Goal: Information Seeking & Learning: Understand process/instructions

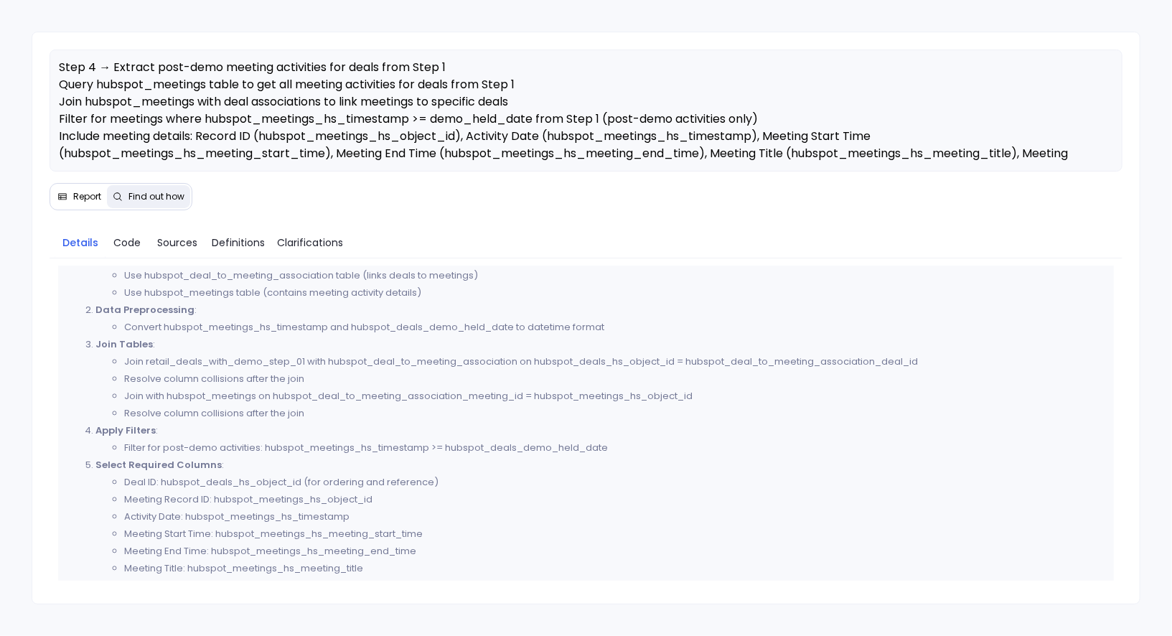
scroll to position [658, 0]
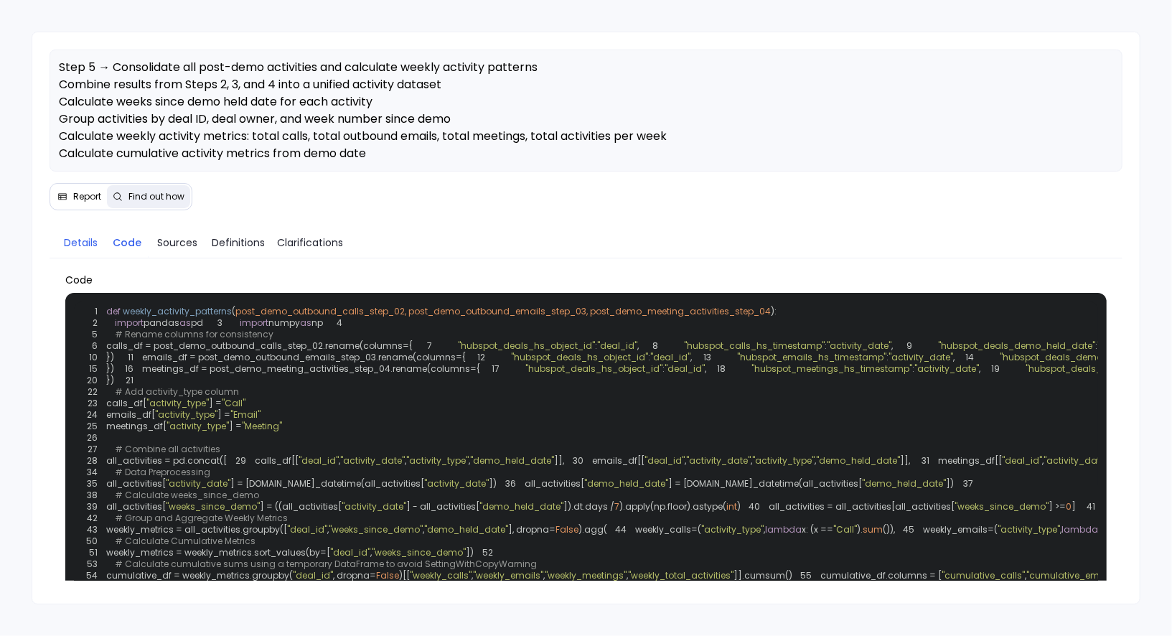
click at [85, 241] on span "Details" at bounding box center [81, 243] width 34 height 16
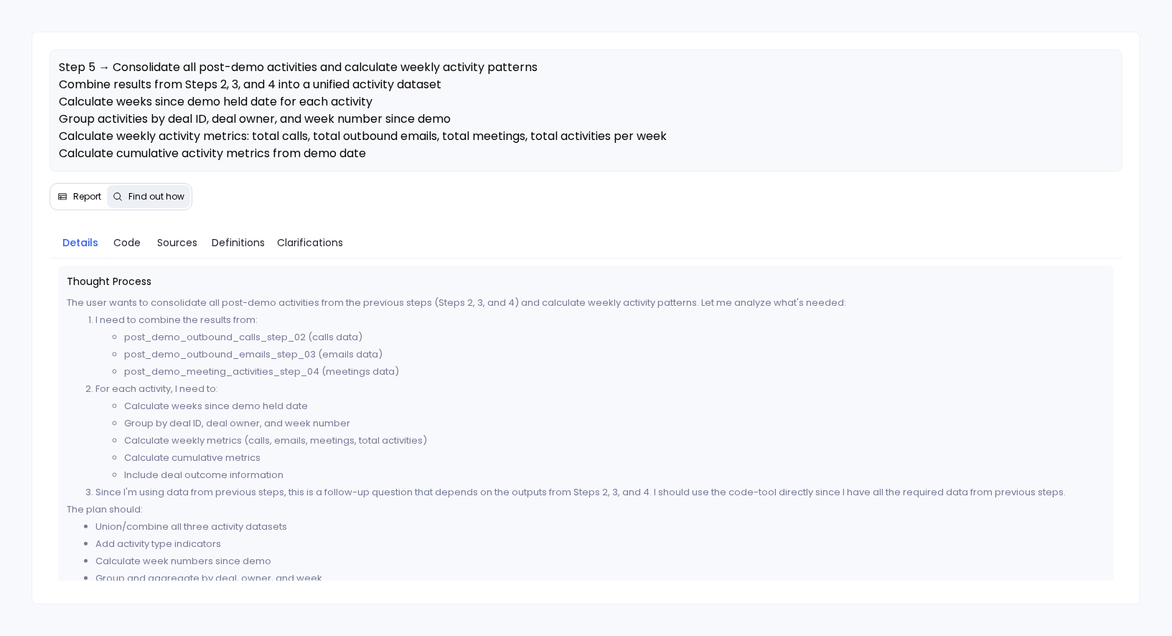
click at [84, 191] on span "Report" at bounding box center [87, 196] width 28 height 11
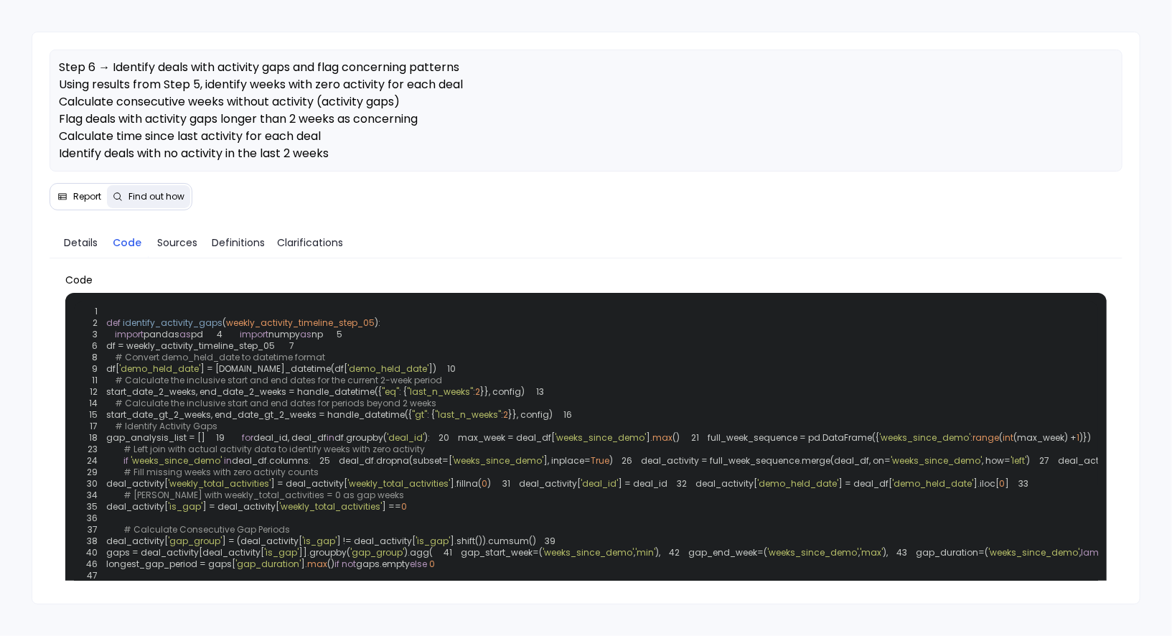
scroll to position [981, 0]
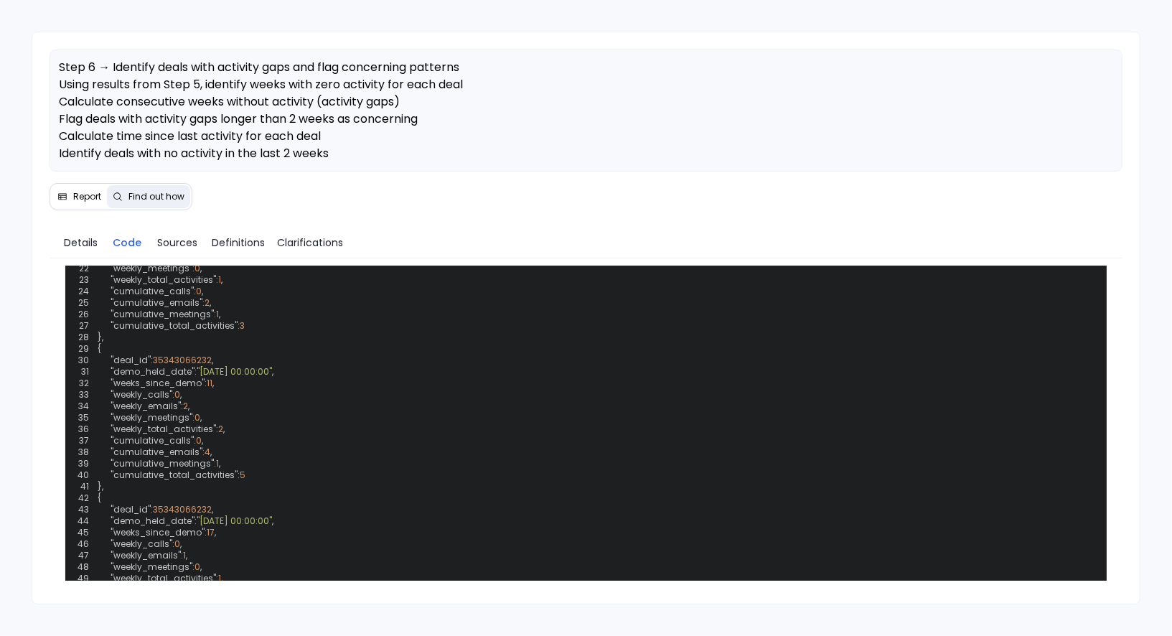
click at [83, 197] on span "Report" at bounding box center [87, 196] width 28 height 11
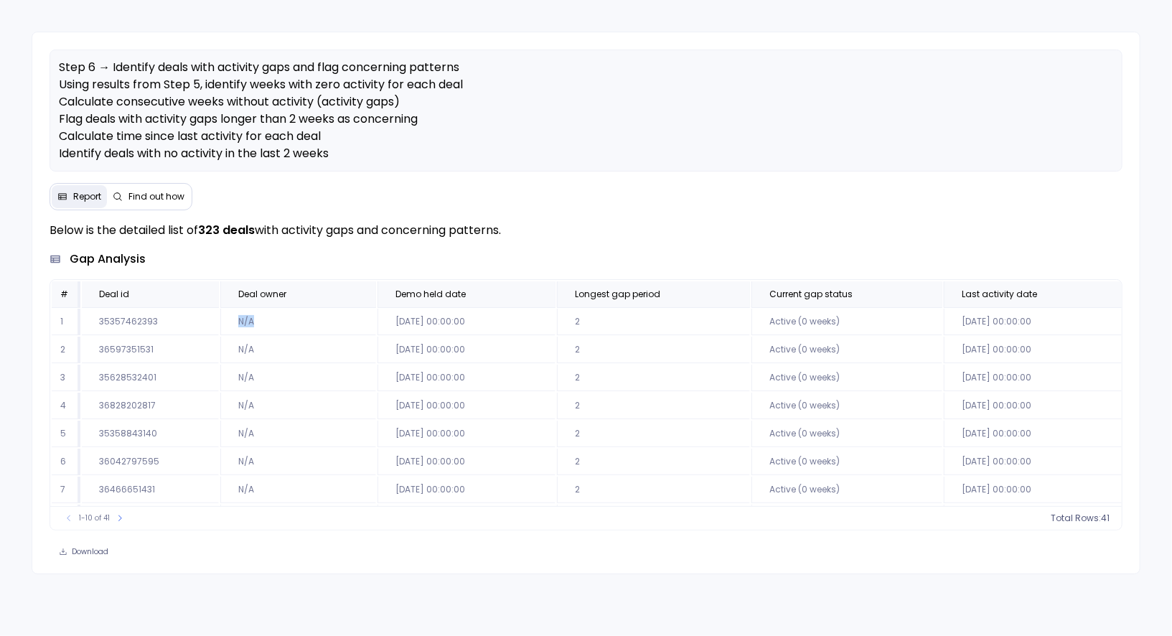
drag, startPoint x: 235, startPoint y: 318, endPoint x: 262, endPoint y: 318, distance: 27.3
click at [262, 318] on td "N/A" at bounding box center [298, 321] width 156 height 27
click at [157, 197] on span "Find out how" at bounding box center [156, 196] width 56 height 11
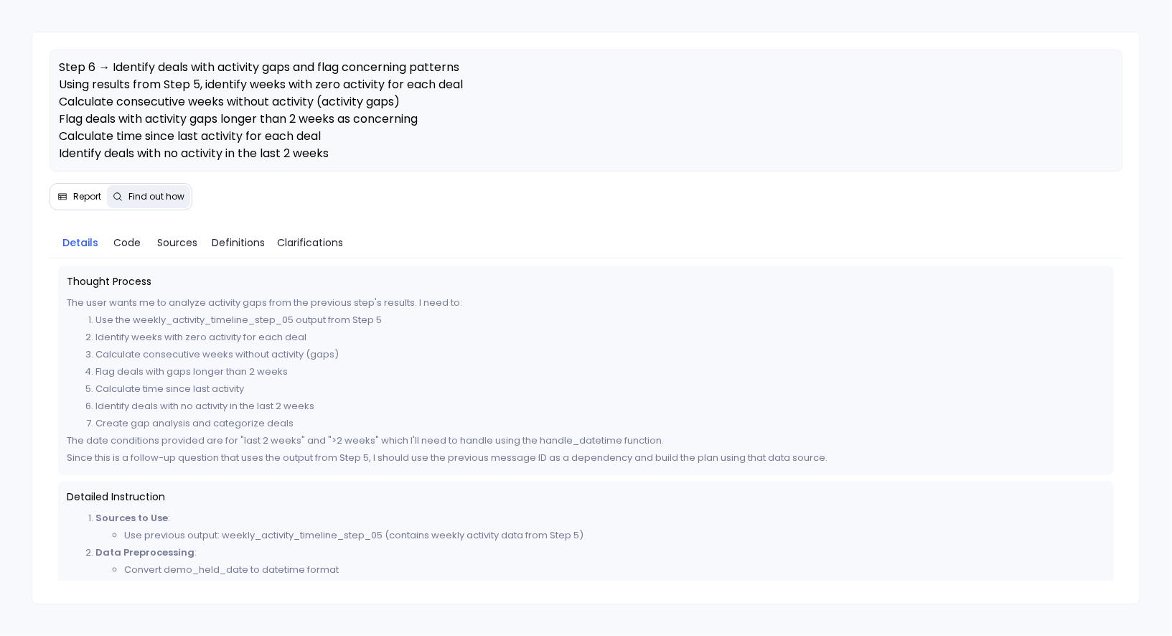
click at [87, 202] on button "Report" at bounding box center [79, 196] width 55 height 23
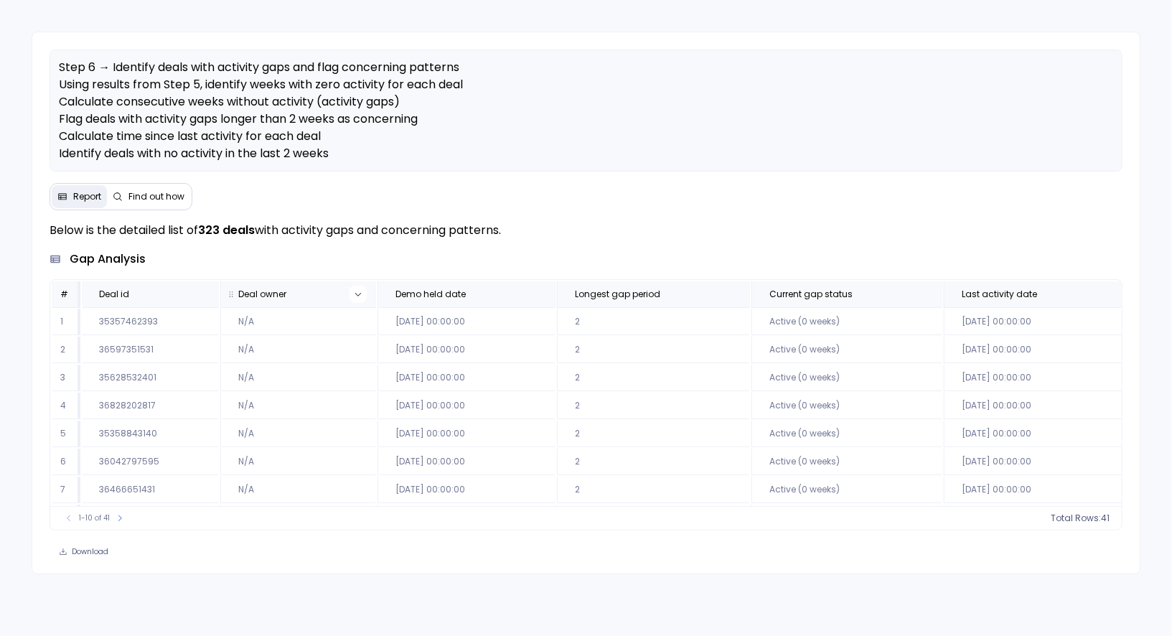
scroll to position [79, 0]
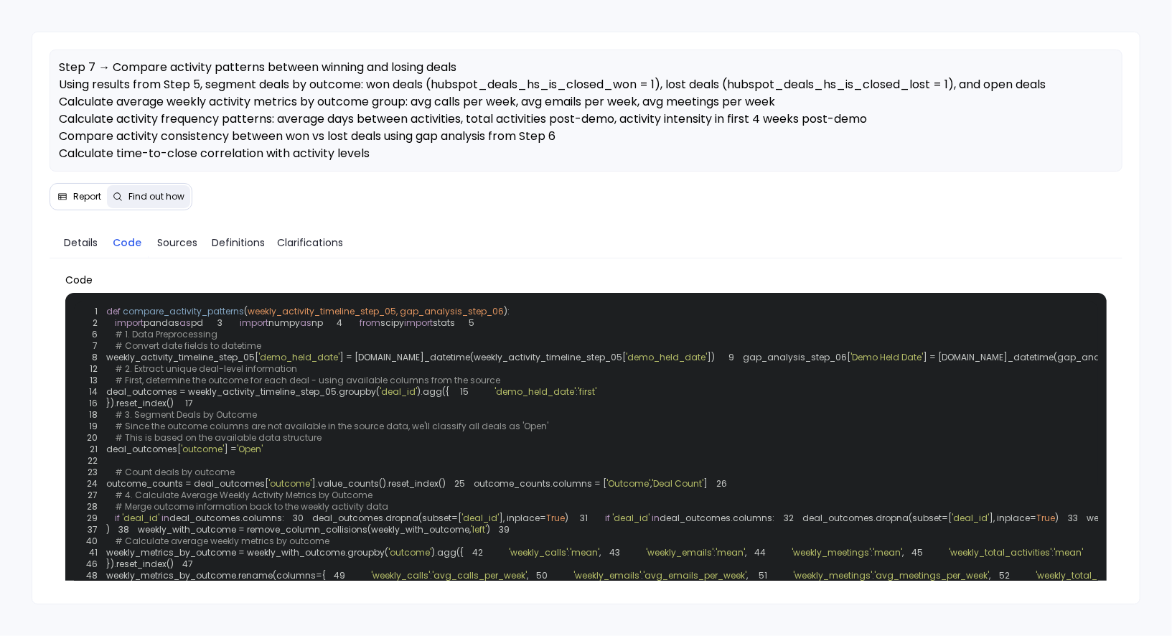
scroll to position [2769, 0]
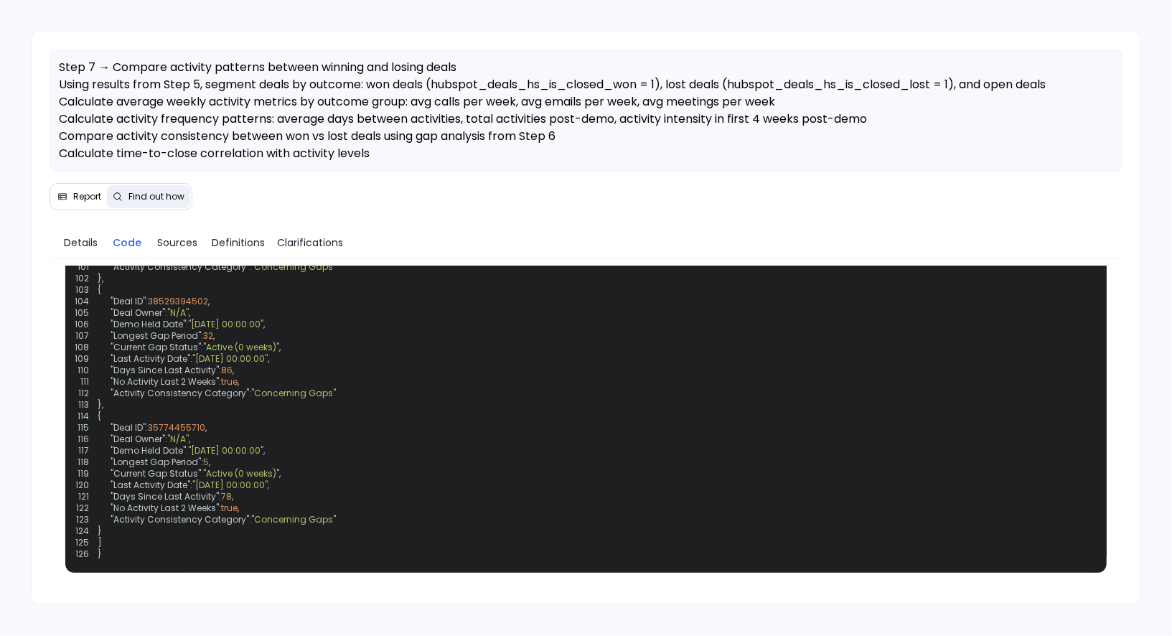
click at [98, 194] on span "Report" at bounding box center [87, 196] width 28 height 11
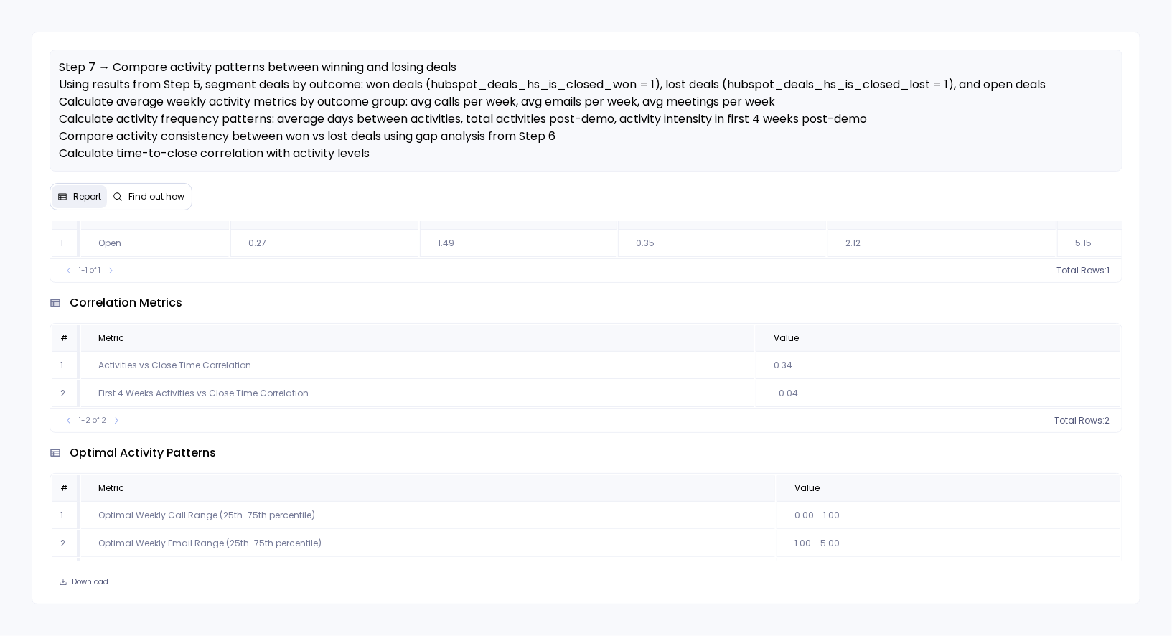
scroll to position [0, 0]
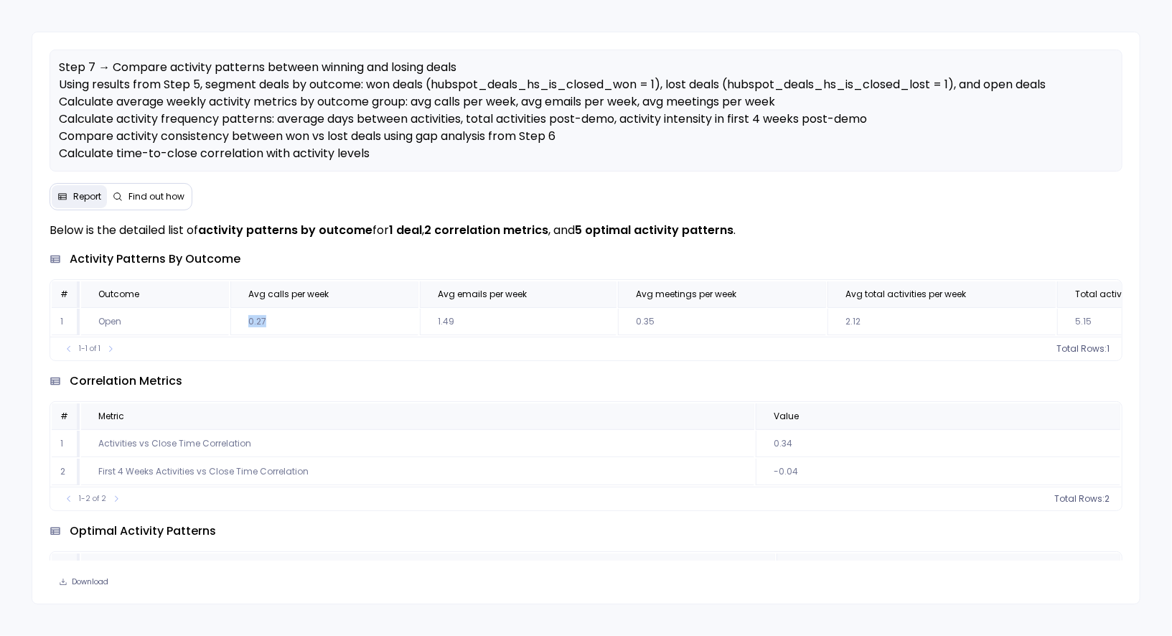
drag, startPoint x: 260, startPoint y: 317, endPoint x: 245, endPoint y: 317, distance: 15.1
click at [245, 317] on td "0.27" at bounding box center [324, 321] width 188 height 27
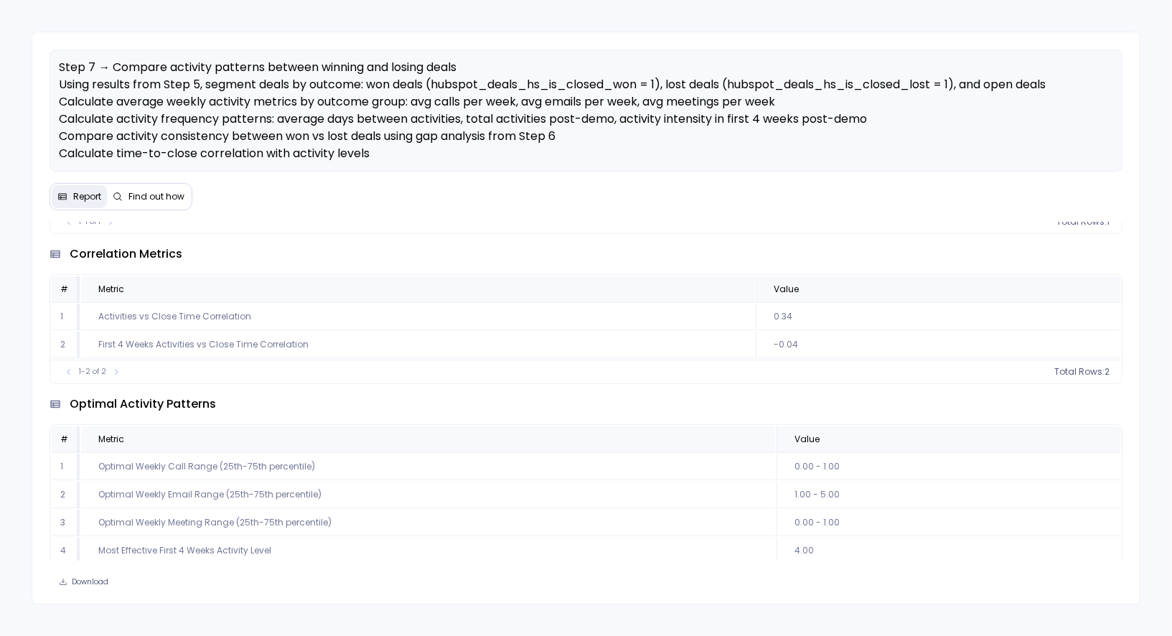
scroll to position [176, 0]
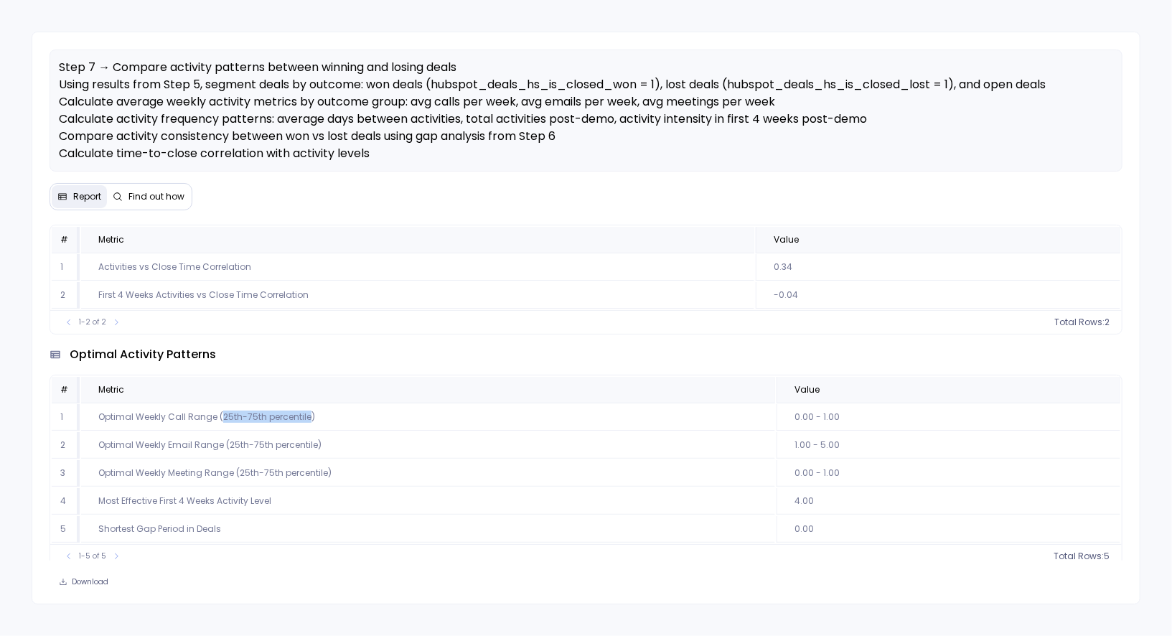
drag, startPoint x: 220, startPoint y: 414, endPoint x: 306, endPoint y: 410, distance: 85.4
click at [306, 281] on td "Optimal Weekly Call Range (25th-75th percentile)" at bounding box center [417, 267] width 673 height 27
drag, startPoint x: 795, startPoint y: 413, endPoint x: 837, endPoint y: 413, distance: 42.3
click at [837, 281] on td "0.00 - 1.00" at bounding box center [937, 267] width 364 height 27
click at [793, 281] on td "0.00 - 1.00" at bounding box center [937, 267] width 364 height 27
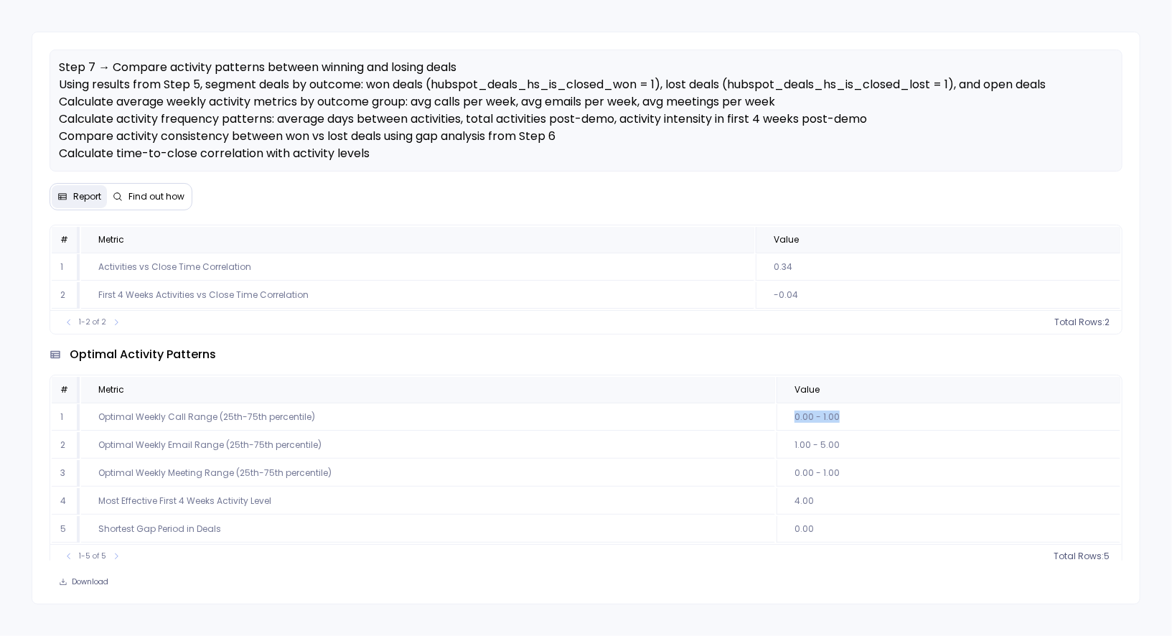
drag, startPoint x: 793, startPoint y: 416, endPoint x: 837, endPoint y: 415, distance: 43.1
click at [837, 281] on td "0.00 - 1.00" at bounding box center [937, 267] width 364 height 27
click at [838, 281] on td "0.00 - 1.00" at bounding box center [937, 267] width 364 height 27
drag, startPoint x: 838, startPoint y: 415, endPoint x: 797, endPoint y: 414, distance: 40.9
click at [797, 281] on td "0.00 - 1.00" at bounding box center [937, 267] width 364 height 27
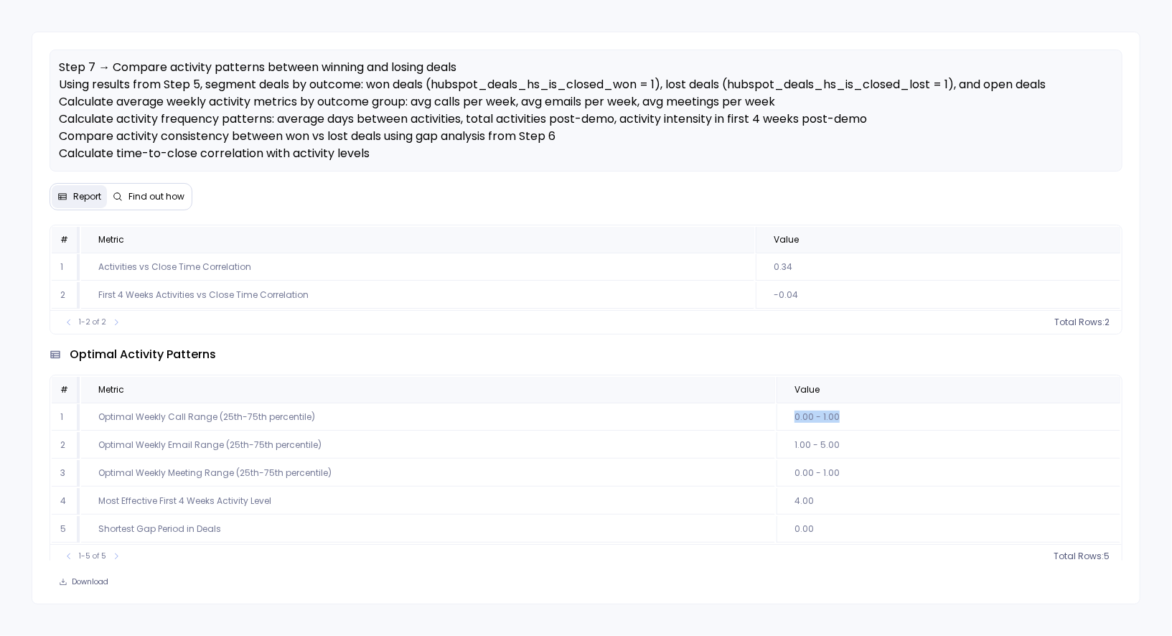
scroll to position [0, 0]
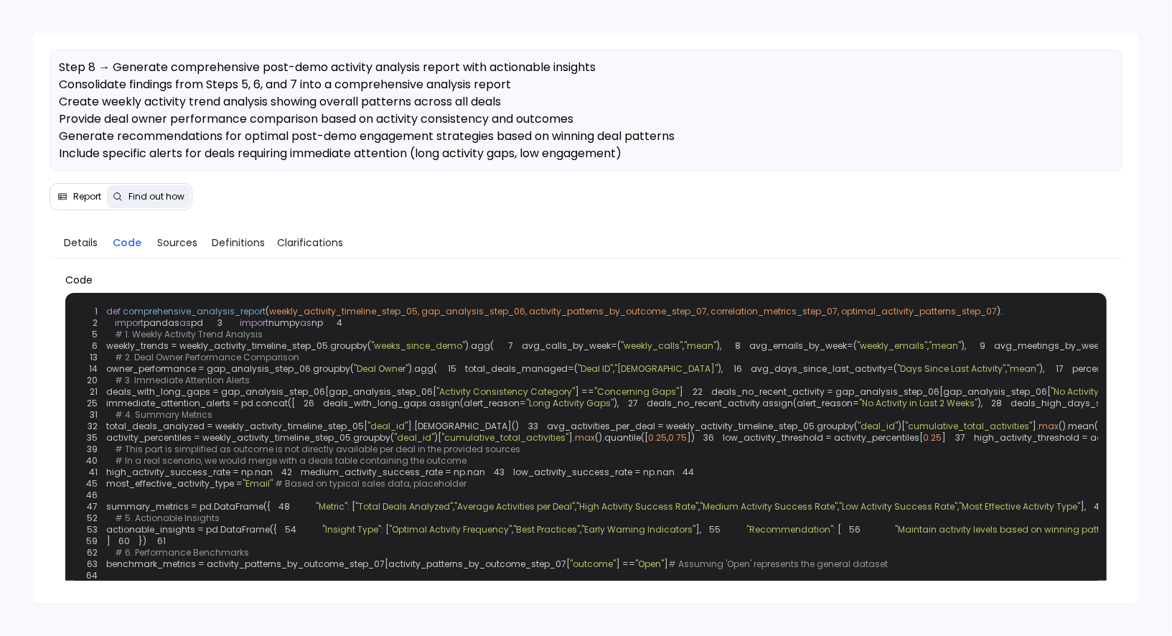
scroll to position [172, 0]
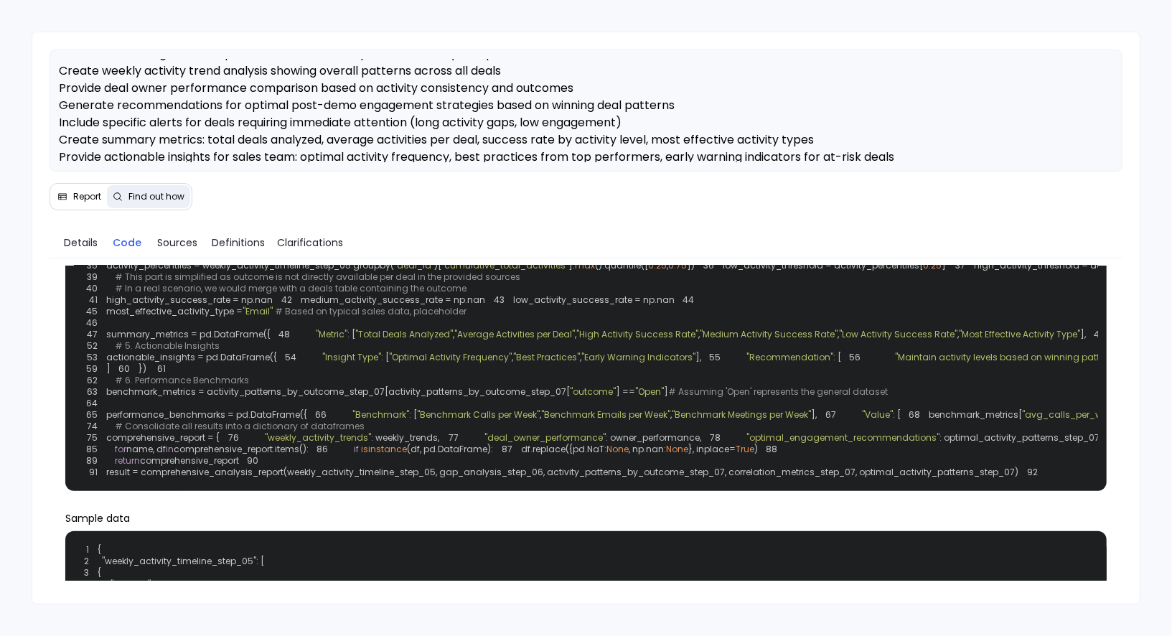
click at [92, 194] on span "Report" at bounding box center [87, 196] width 28 height 11
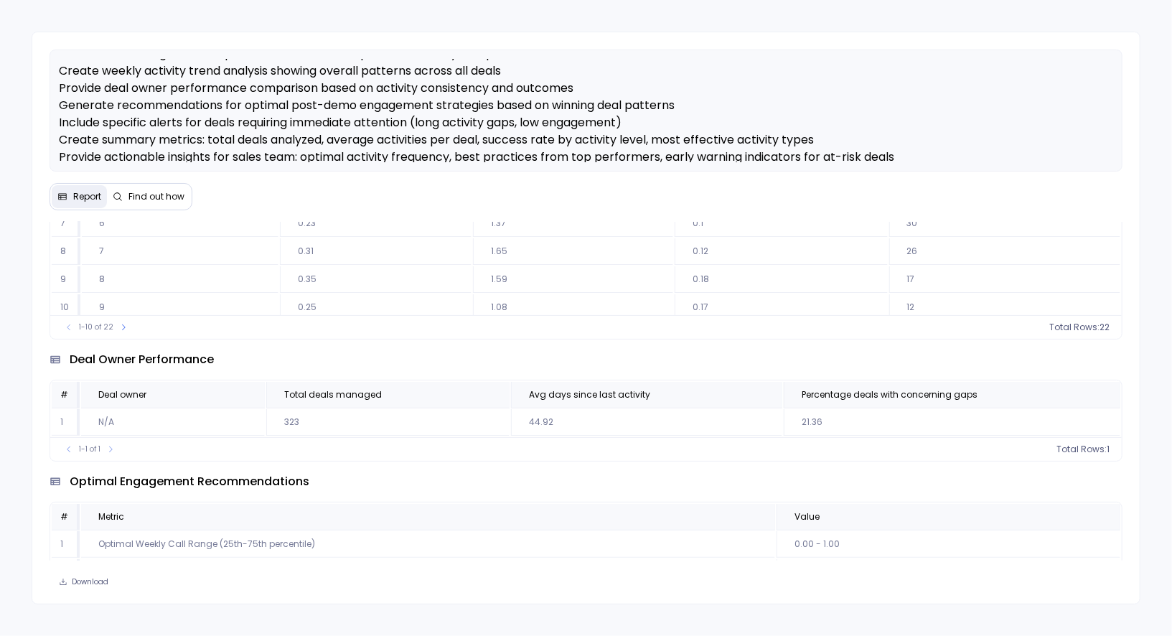
scroll to position [262, 0]
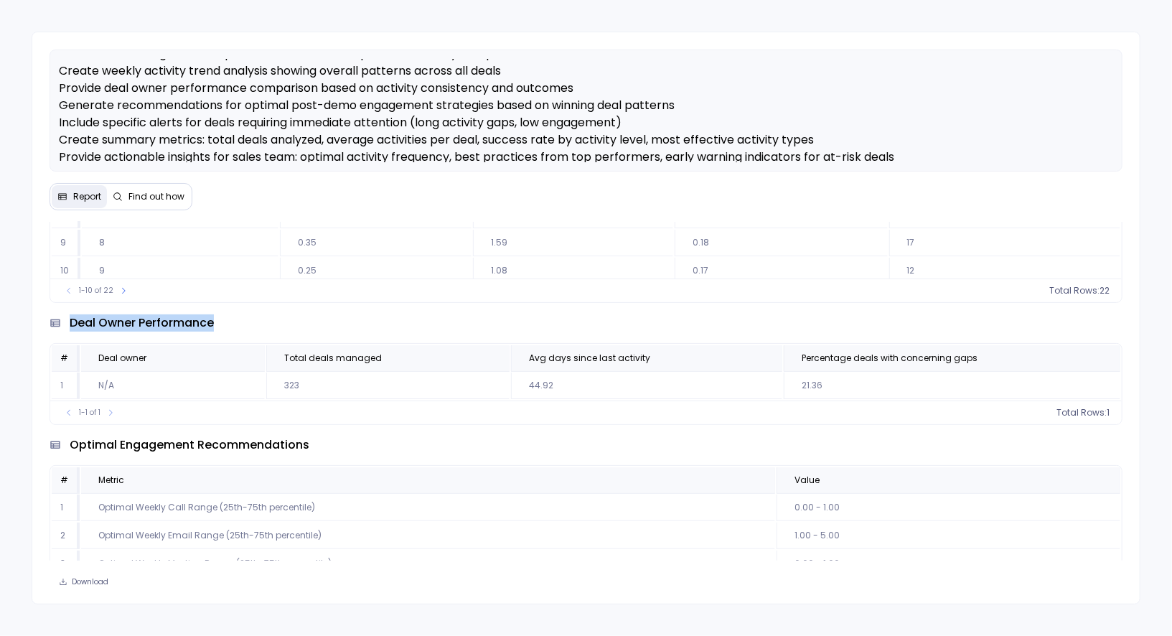
drag, startPoint x: 214, startPoint y: 321, endPoint x: 72, endPoint y: 319, distance: 142.1
click at [72, 319] on span "deal owner performance" at bounding box center [142, 322] width 144 height 17
click at [212, 320] on span "deal owner performance" at bounding box center [142, 322] width 144 height 17
click at [382, 123] on span "Step 8 → Generate comprehensive post-demo activity analysis report with actiona…" at bounding box center [476, 96] width 835 height 137
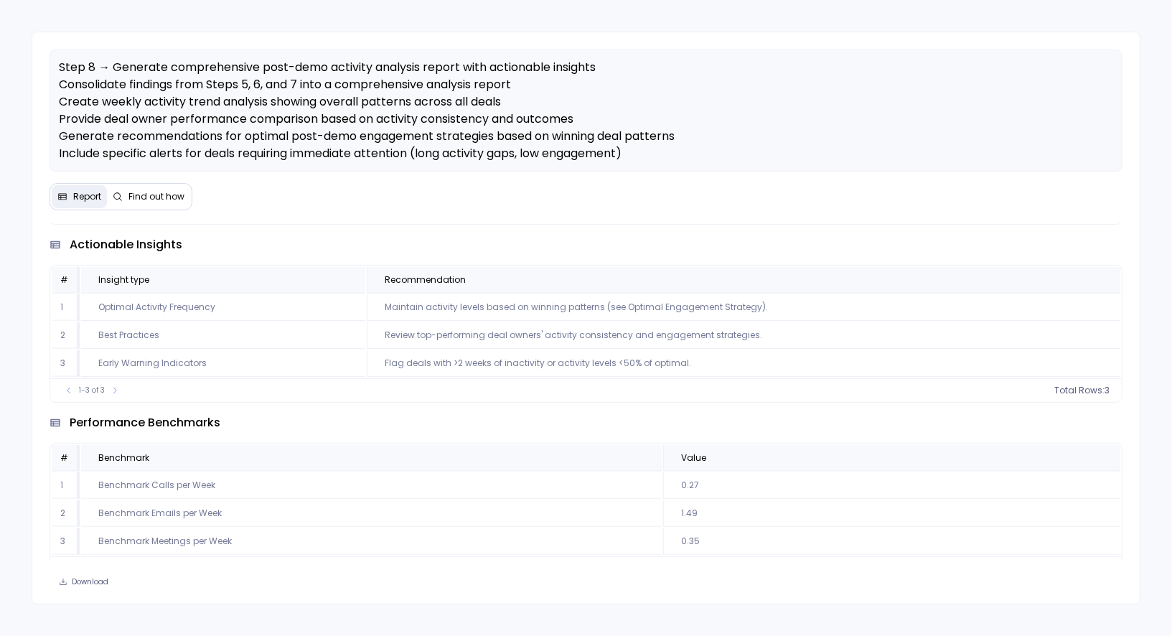
scroll to position [438, 0]
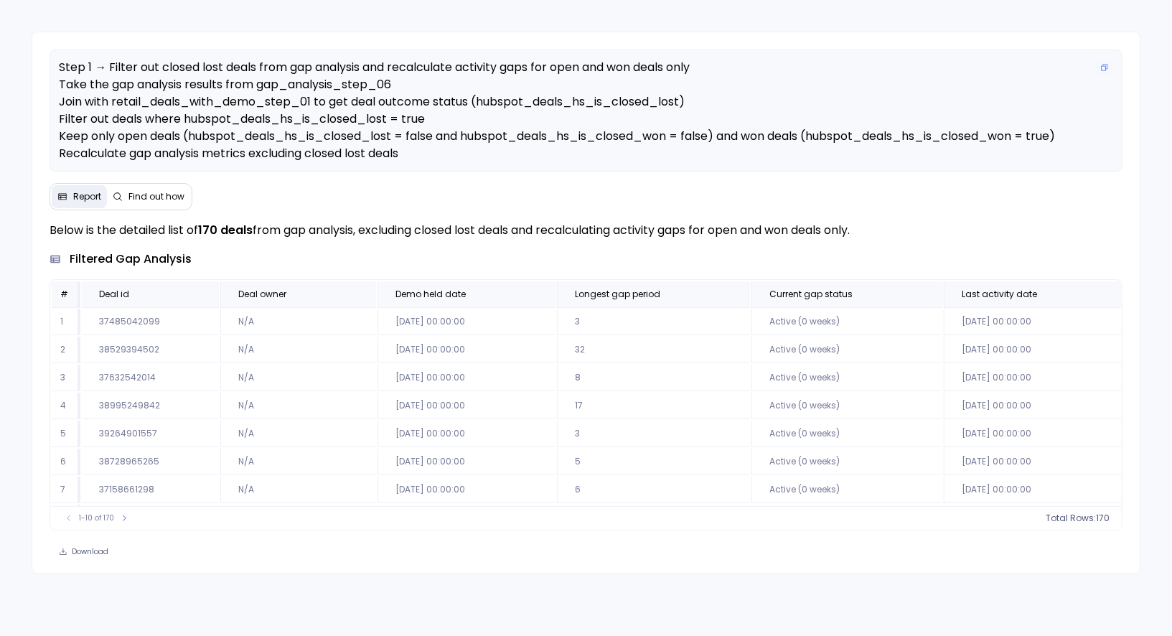
scroll to position [69, 0]
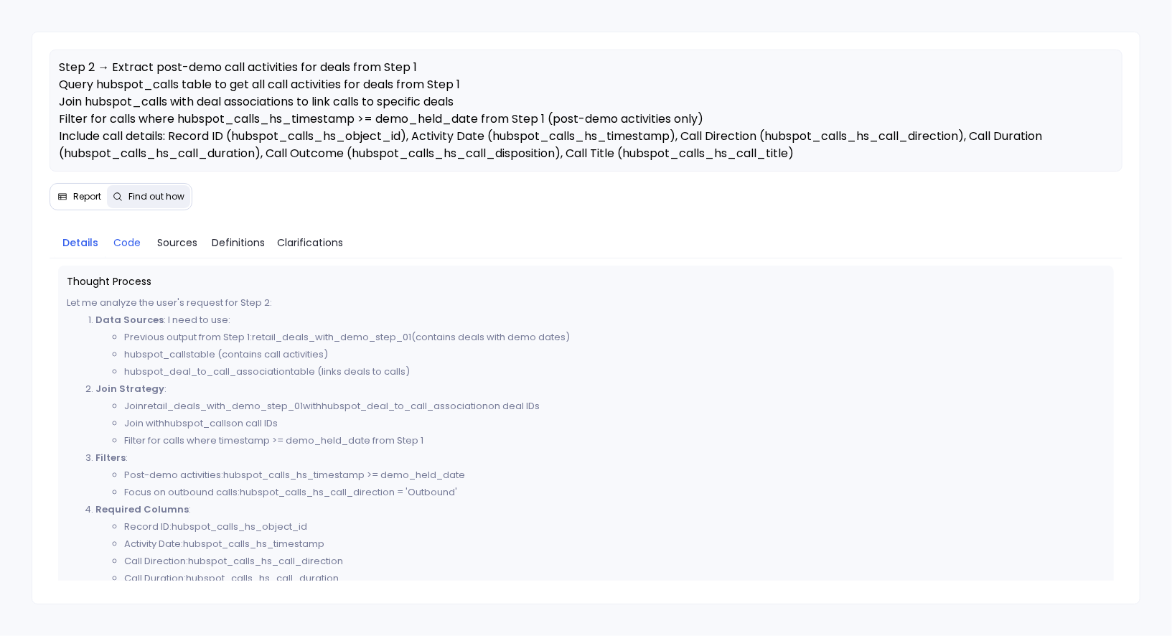
scroll to position [675, 0]
